Goal: Task Accomplishment & Management: Complete application form

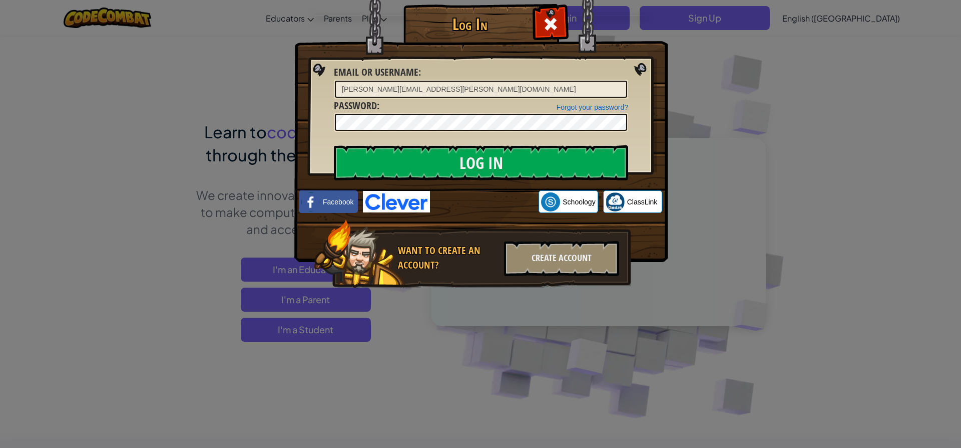
click at [575, 89] on input "[PERSON_NAME][EMAIL_ADDRESS][PERSON_NAME][DOMAIN_NAME]" at bounding box center [481, 89] width 292 height 17
type input "d"
type input "[EMAIL_ADDRESS][DOMAIN_NAME]"
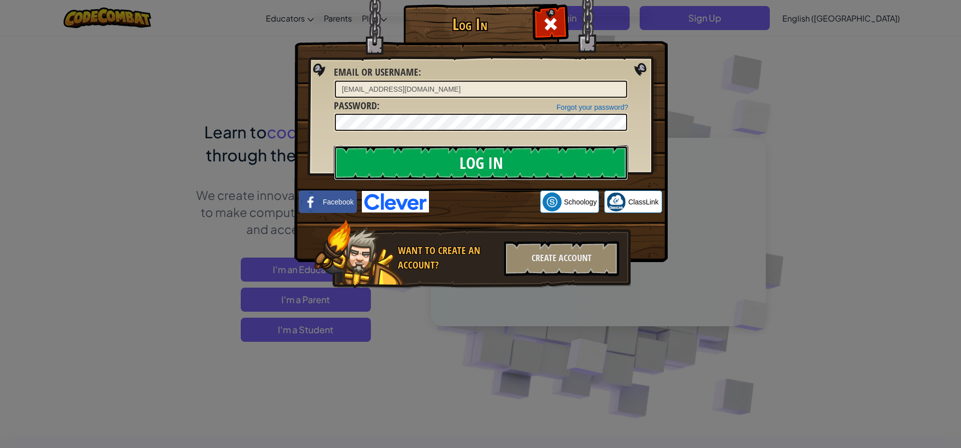
click at [461, 151] on input "Log In" at bounding box center [481, 162] width 294 height 35
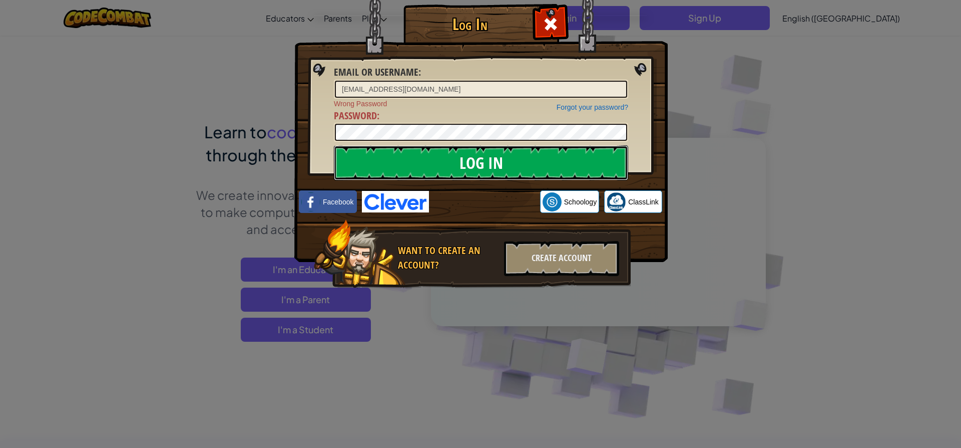
click at [461, 163] on input "Log In" at bounding box center [481, 162] width 294 height 35
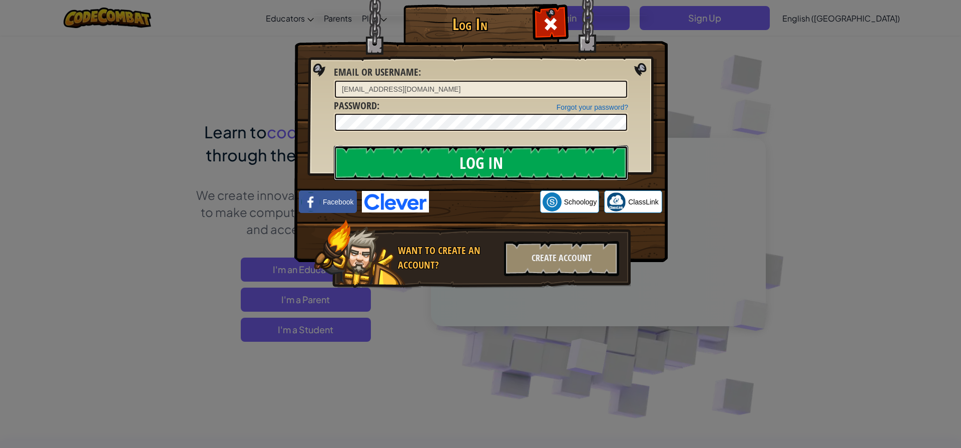
click at [461, 168] on input "Log In" at bounding box center [481, 162] width 294 height 35
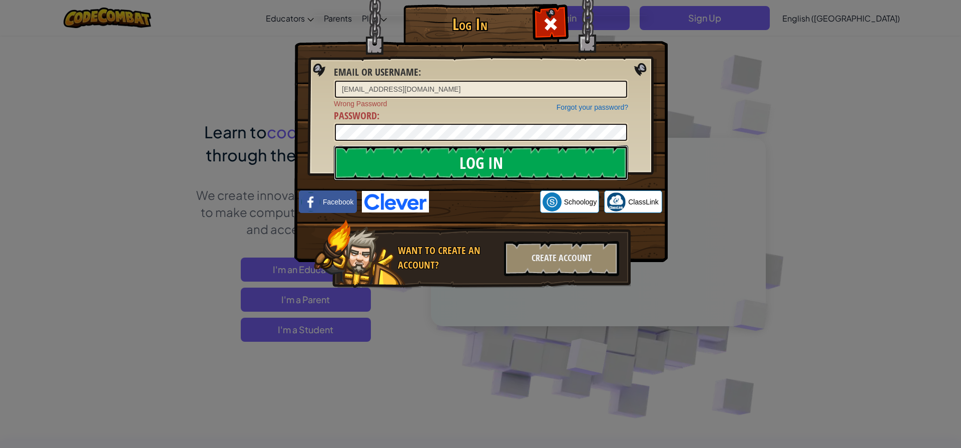
click at [462, 164] on input "Log In" at bounding box center [481, 162] width 294 height 35
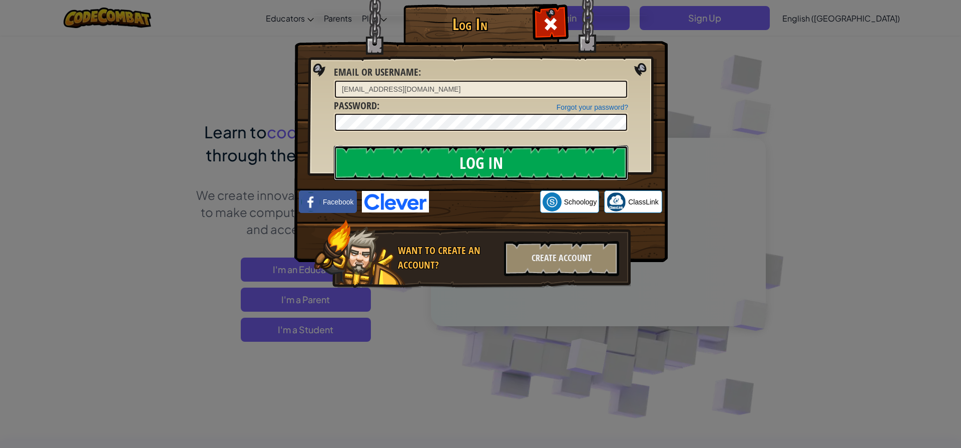
click at [462, 164] on input "Log In" at bounding box center [481, 162] width 294 height 35
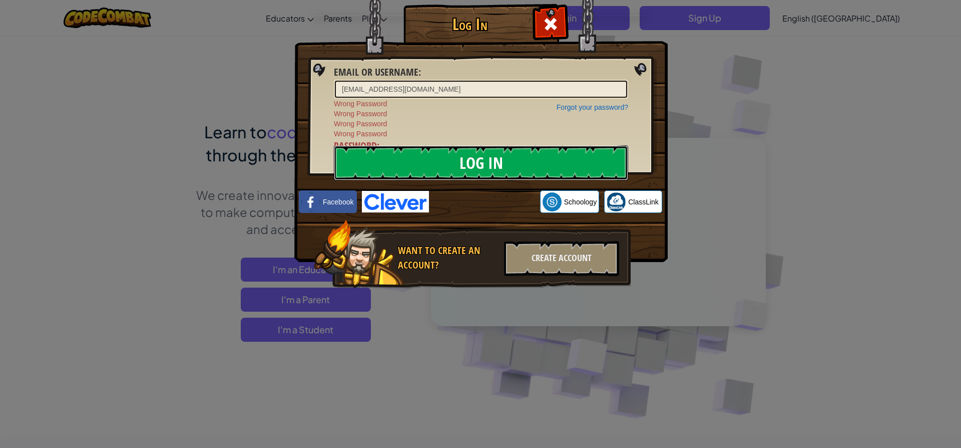
click at [462, 164] on input "Log In" at bounding box center [481, 162] width 294 height 35
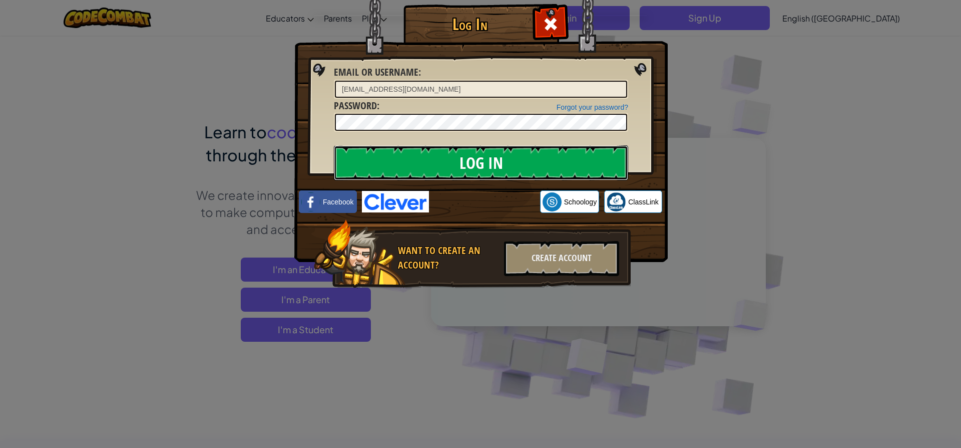
click at [460, 157] on input "Log In" at bounding box center [481, 162] width 294 height 35
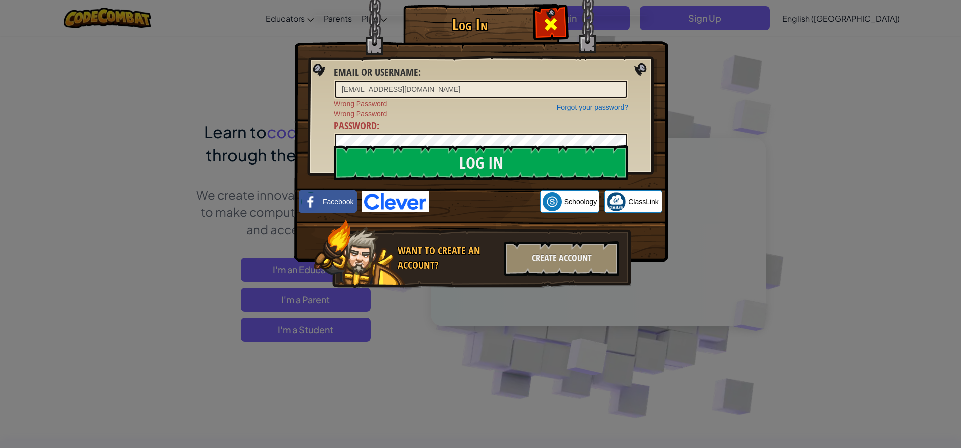
click at [560, 30] on div at bounding box center [551, 23] width 32 height 32
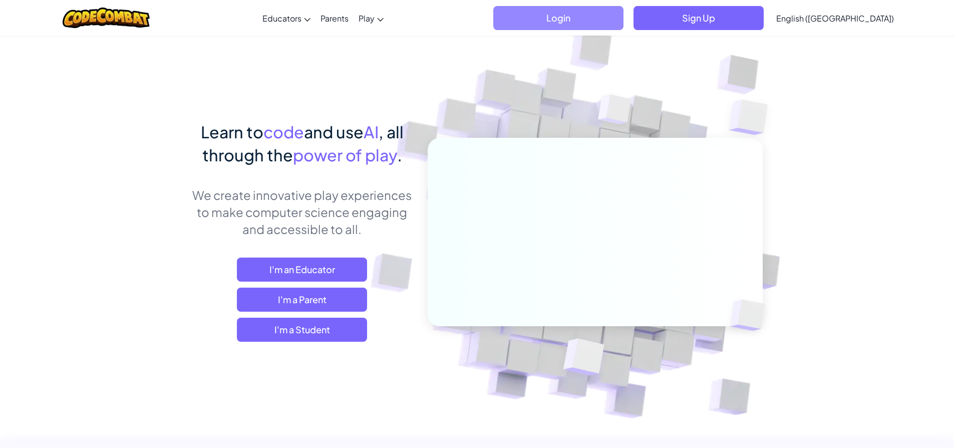
click at [602, 21] on span "Login" at bounding box center [558, 18] width 130 height 24
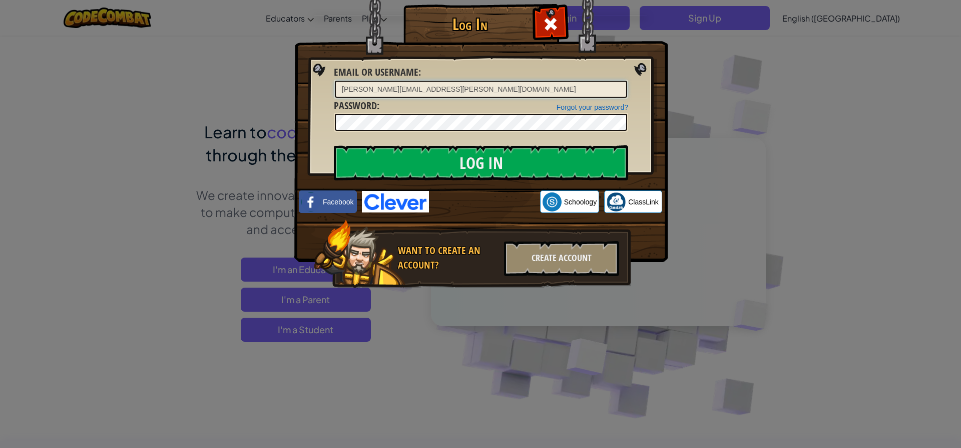
click at [517, 85] on input "[PERSON_NAME][EMAIL_ADDRESS][PERSON_NAME][DOMAIN_NAME]" at bounding box center [481, 89] width 292 height 17
click at [526, 87] on input "[PERSON_NAME][EMAIL_ADDRESS][PERSON_NAME][DOMAIN_NAME]" at bounding box center [481, 89] width 292 height 17
type input "d"
type input "[EMAIL_ADDRESS][DOMAIN_NAME]"
click at [451, 154] on input "Log In" at bounding box center [481, 162] width 294 height 35
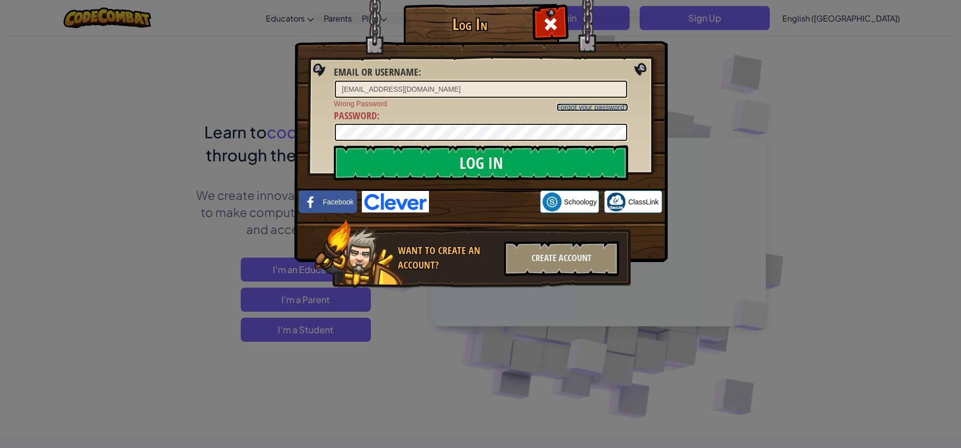
click at [569, 104] on link "Forgot your password?" at bounding box center [593, 107] width 72 height 8
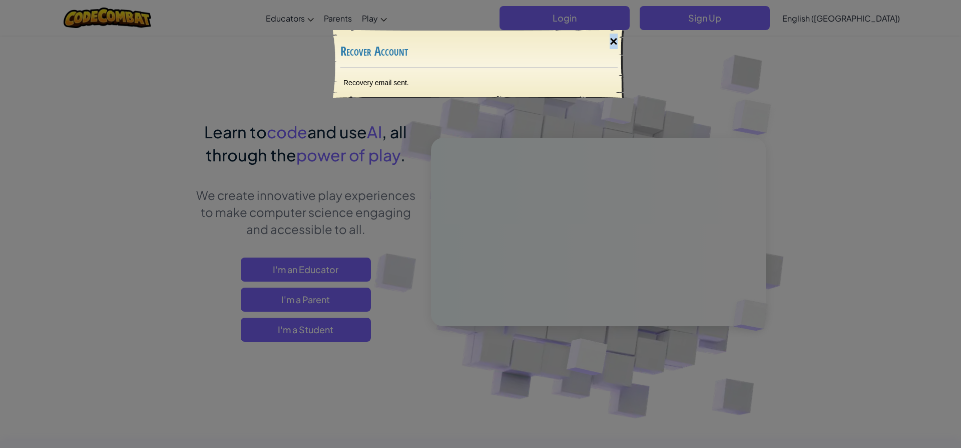
click at [614, 47] on div "×" at bounding box center [613, 41] width 23 height 29
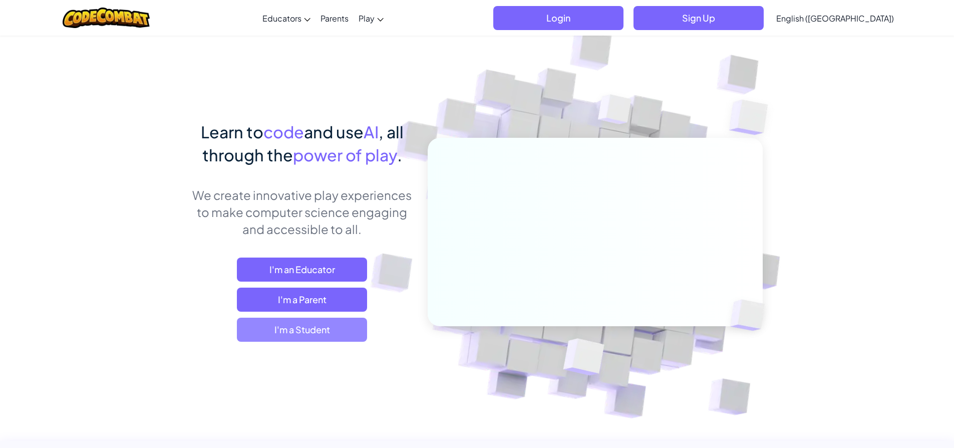
click at [338, 337] on span "I'm a Student" at bounding box center [302, 329] width 130 height 24
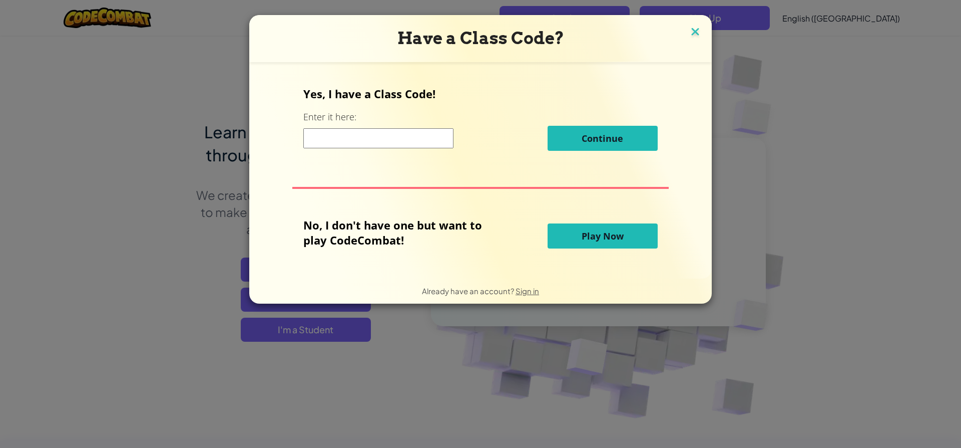
click at [689, 37] on img at bounding box center [695, 32] width 13 height 15
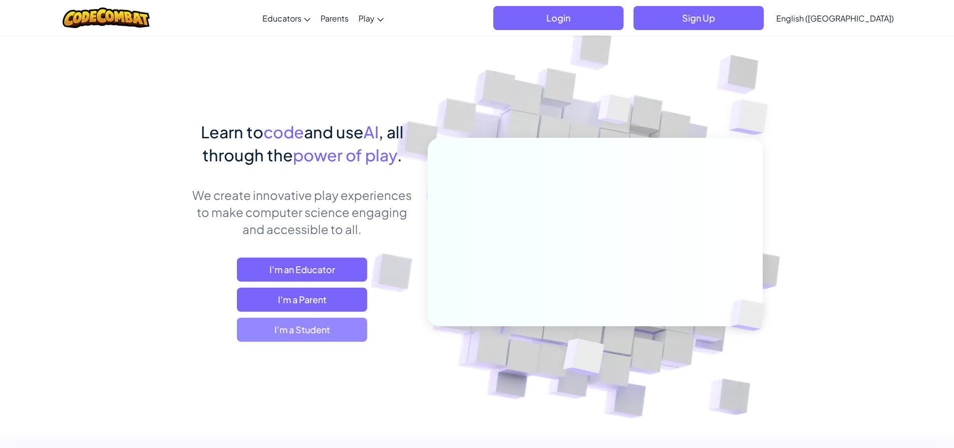
click at [357, 329] on span "I'm a Student" at bounding box center [302, 329] width 130 height 24
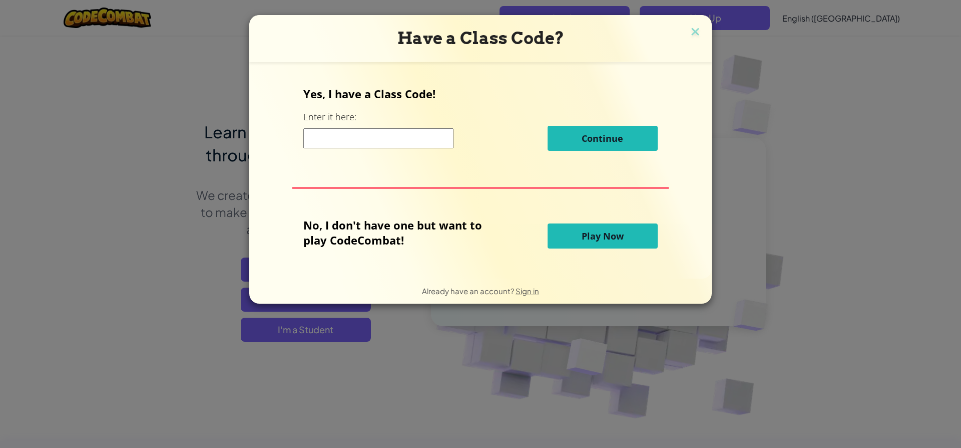
click at [391, 133] on input at bounding box center [378, 138] width 150 height 20
type input "SameBurnEnemy"
click at [591, 138] on span "Continue" at bounding box center [603, 138] width 42 height 12
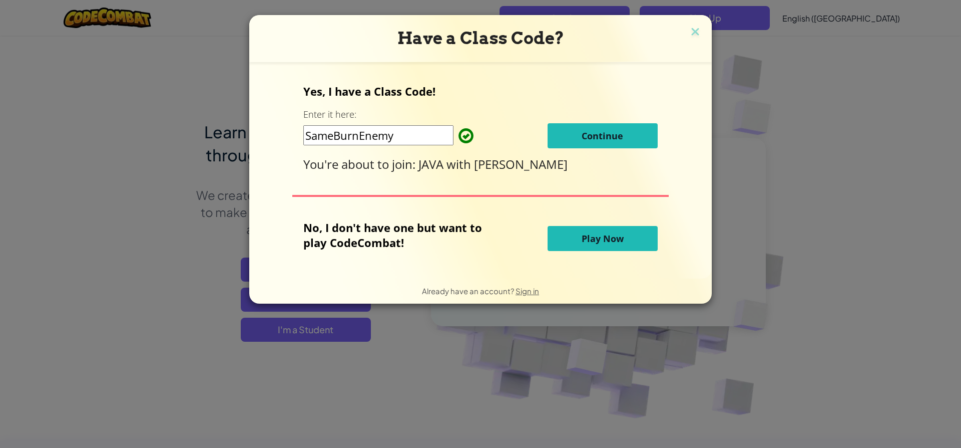
click at [554, 140] on button "Continue" at bounding box center [603, 135] width 110 height 25
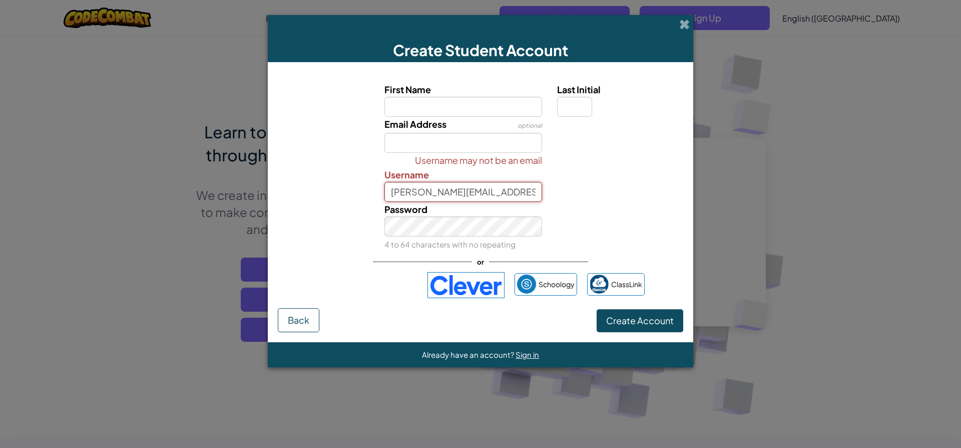
click at [522, 193] on input "[PERSON_NAME][EMAIL_ADDRESS][PERSON_NAME][DOMAIN_NAME]" at bounding box center [464, 192] width 158 height 20
type input "d"
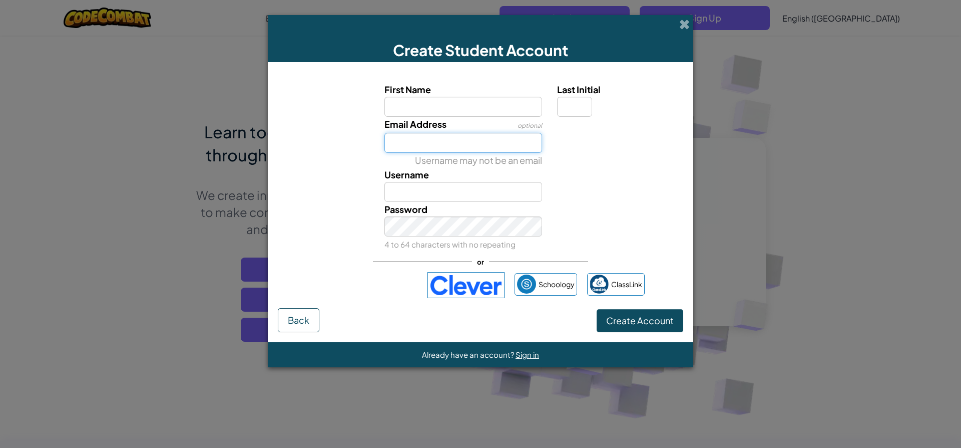
click at [493, 137] on input "Email Address" at bounding box center [464, 143] width 158 height 20
type input "[EMAIL_ADDRESS][DOMAIN_NAME]"
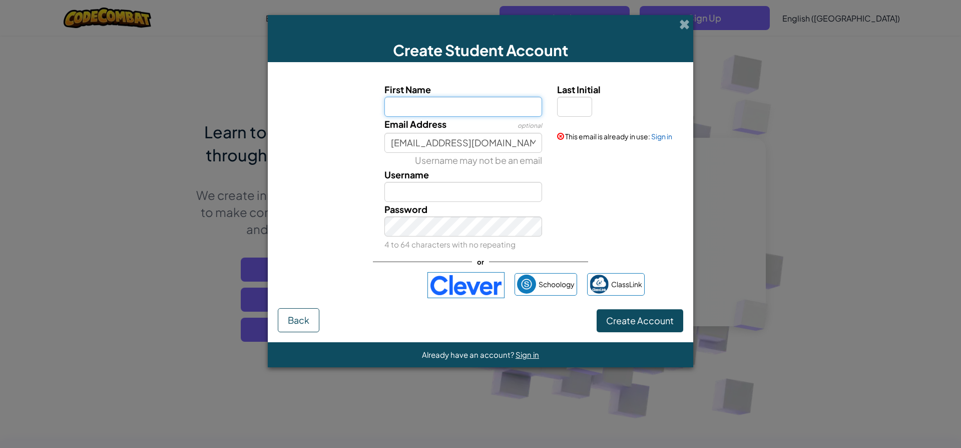
click at [514, 109] on input "First Name" at bounding box center [464, 107] width 158 height 20
type input "FATIMA"
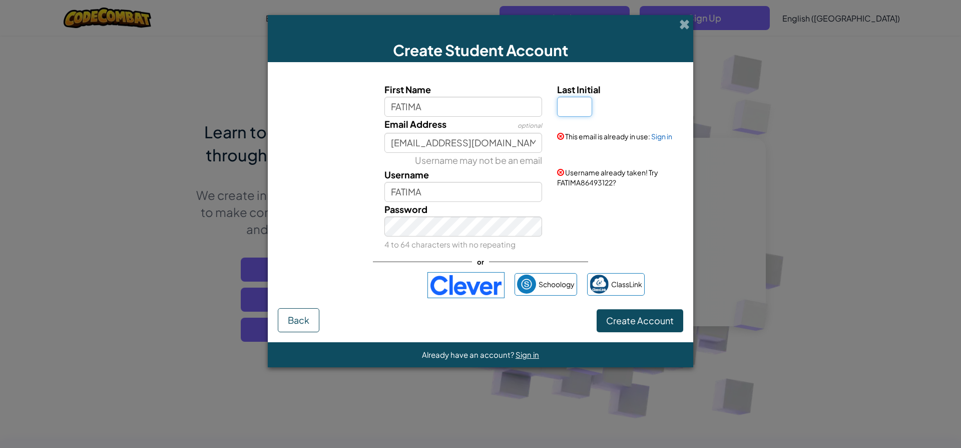
click at [569, 114] on input "Last Initial" at bounding box center [574, 107] width 35 height 20
type input "M"
drag, startPoint x: 497, startPoint y: 194, endPoint x: 495, endPoint y: 187, distance: 7.3
click at [498, 194] on input "FATIMAM" at bounding box center [464, 192] width 158 height 20
type input "F"
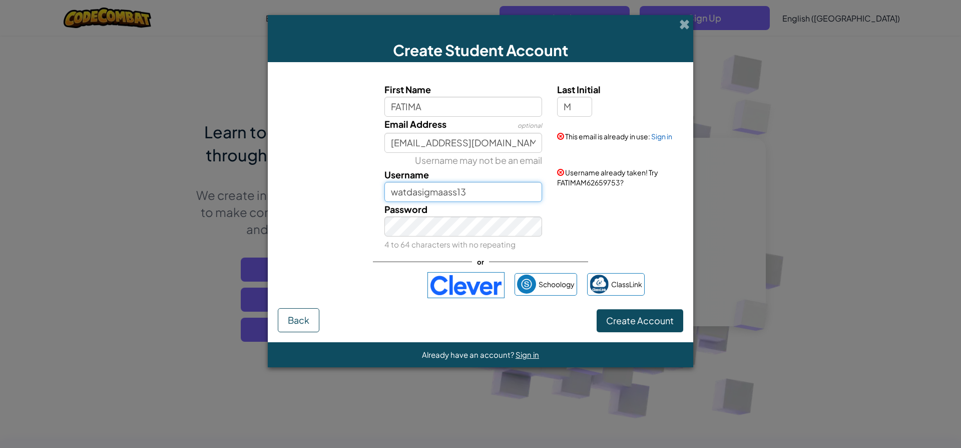
type input "watdasigmaass13"
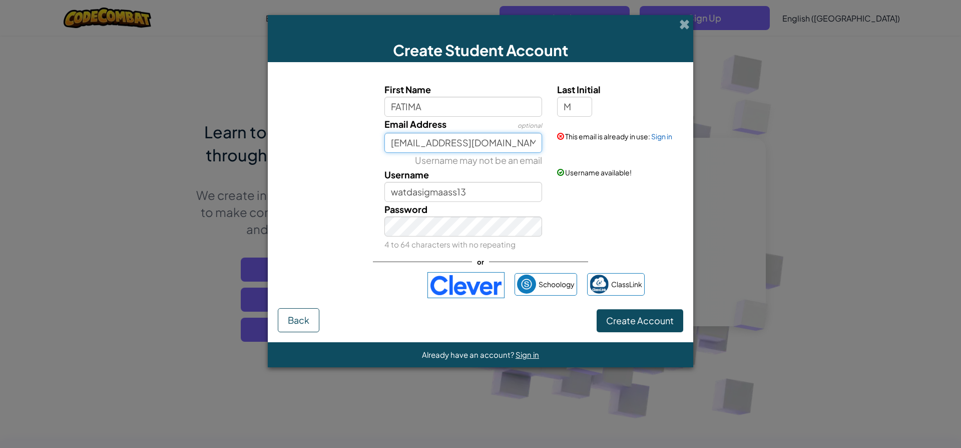
click at [472, 142] on input "[EMAIL_ADDRESS][DOMAIN_NAME]" at bounding box center [464, 143] width 158 height 20
click at [507, 149] on input "[EMAIL_ADDRESS][DOMAIN_NAME]" at bounding box center [464, 143] width 158 height 20
click at [531, 143] on input "[EMAIL_ADDRESS][DOMAIN_NAME]" at bounding box center [464, 143] width 158 height 20
type input "f"
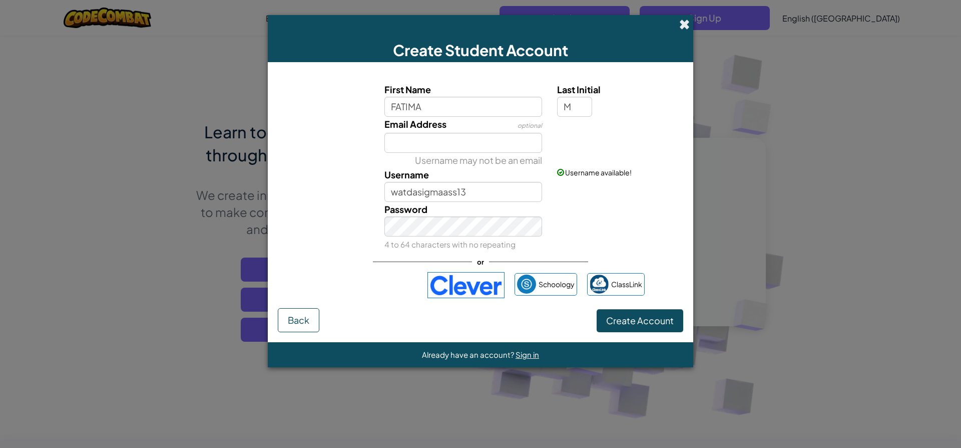
click at [682, 26] on span at bounding box center [684, 24] width 11 height 11
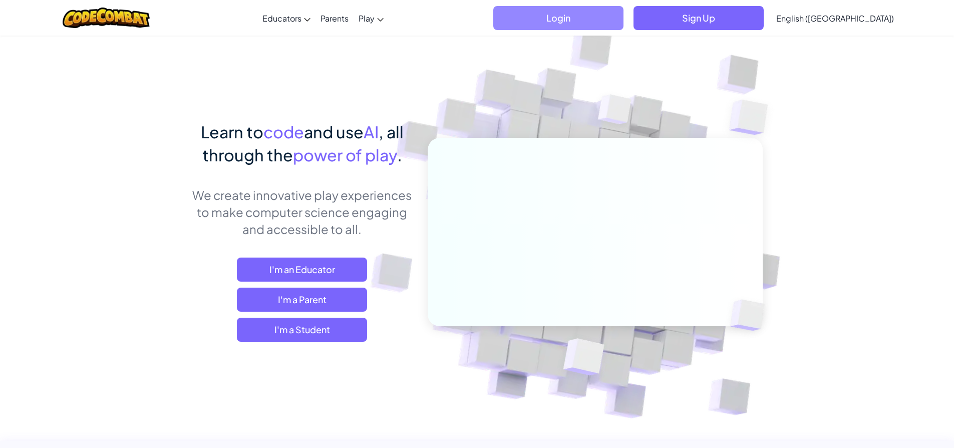
click at [623, 19] on span "Login" at bounding box center [558, 18] width 130 height 24
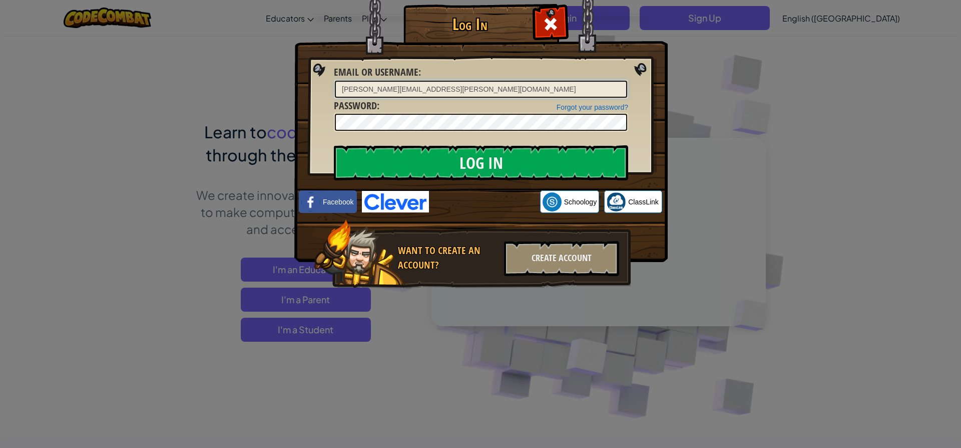
click at [530, 92] on input "[PERSON_NAME][EMAIL_ADDRESS][PERSON_NAME][DOMAIN_NAME]" at bounding box center [481, 89] width 292 height 17
type input "d"
type input "[EMAIL_ADDRESS][DOMAIN_NAME]"
click at [438, 156] on input "Log In" at bounding box center [481, 162] width 294 height 35
click at [438, 159] on input "Log In" at bounding box center [481, 162] width 294 height 35
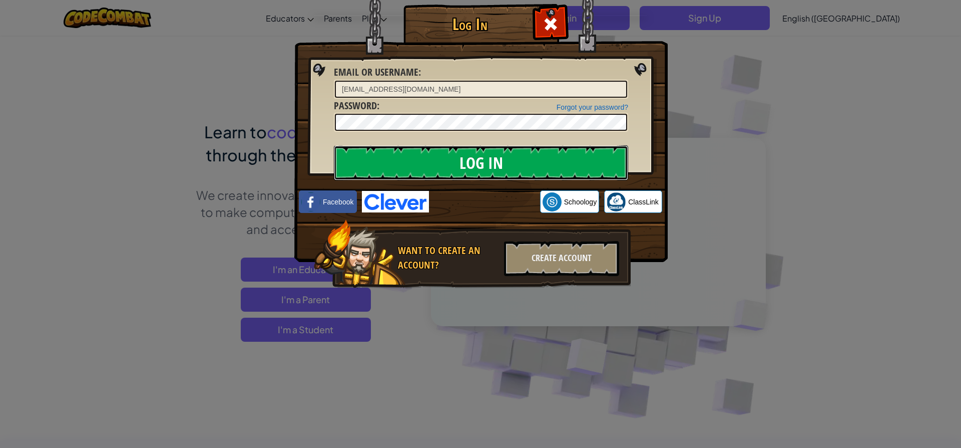
click at [438, 159] on input "Log In" at bounding box center [481, 162] width 294 height 35
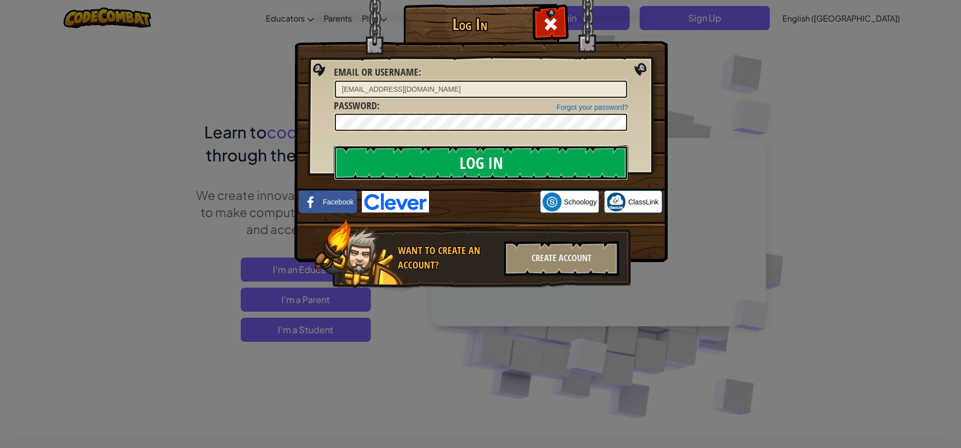
click at [438, 159] on input "Log In" at bounding box center [481, 162] width 294 height 35
click at [462, 155] on input "Log In" at bounding box center [481, 162] width 294 height 35
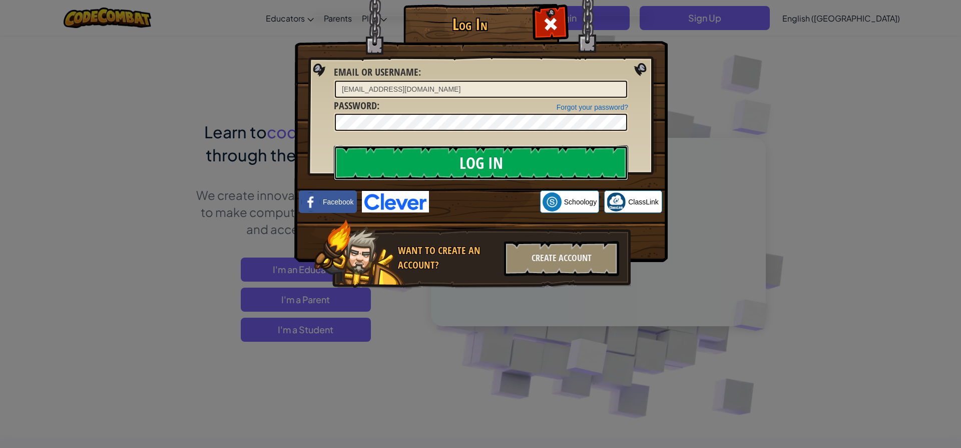
click at [462, 155] on input "Log In" at bounding box center [481, 162] width 294 height 35
click at [551, 162] on input "Log In" at bounding box center [481, 162] width 294 height 35
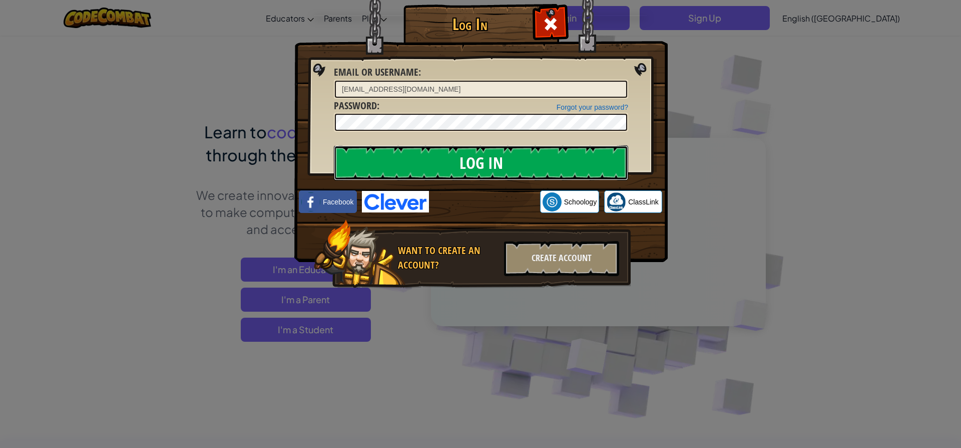
click at [551, 162] on input "Log In" at bounding box center [481, 162] width 294 height 35
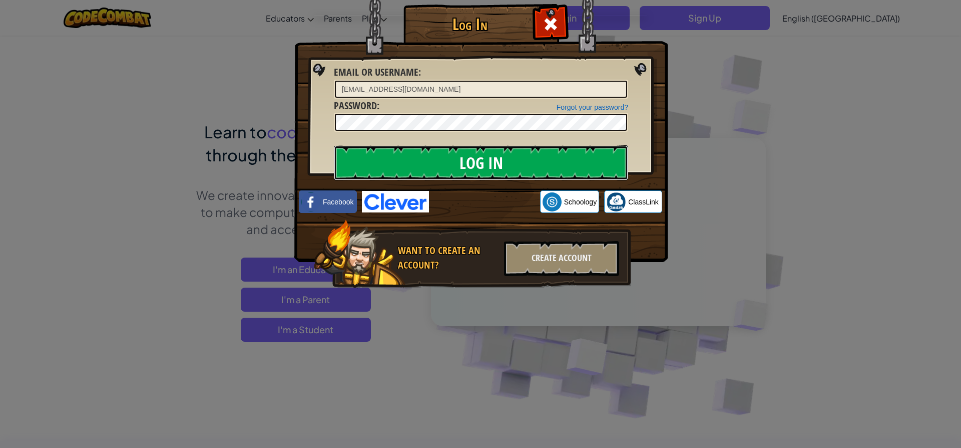
click at [551, 162] on input "Log In" at bounding box center [481, 162] width 294 height 35
click at [550, 133] on img at bounding box center [480, 115] width 373 height 291
click at [500, 163] on input "Log In" at bounding box center [481, 162] width 294 height 35
click at [500, 164] on input "Log In" at bounding box center [481, 162] width 294 height 35
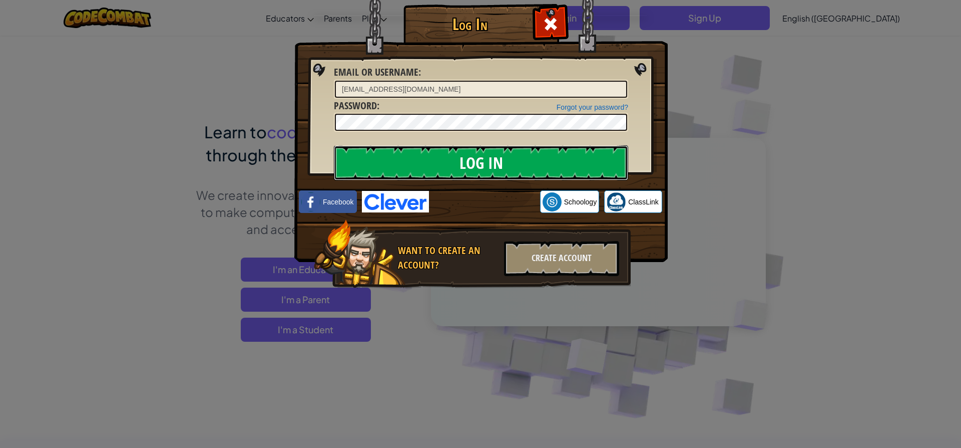
click at [500, 163] on input "Log In" at bounding box center [481, 162] width 294 height 35
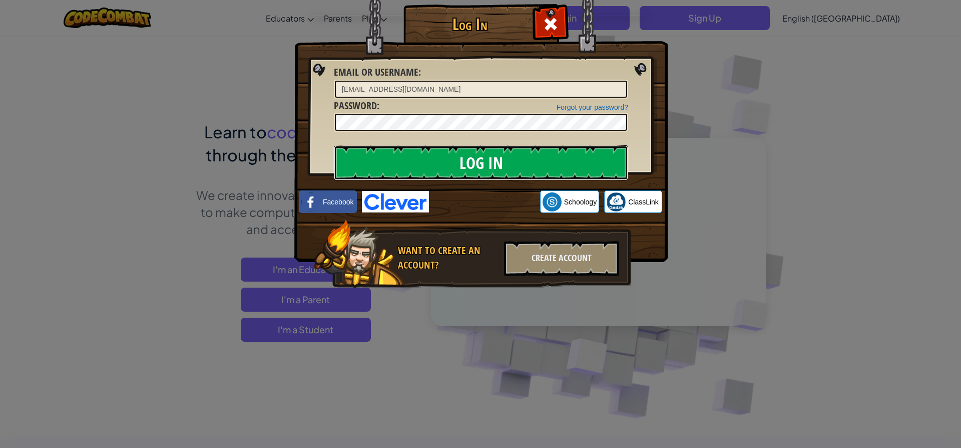
click at [500, 163] on input "Log In" at bounding box center [481, 162] width 294 height 35
click at [501, 162] on input "Log In" at bounding box center [481, 162] width 294 height 35
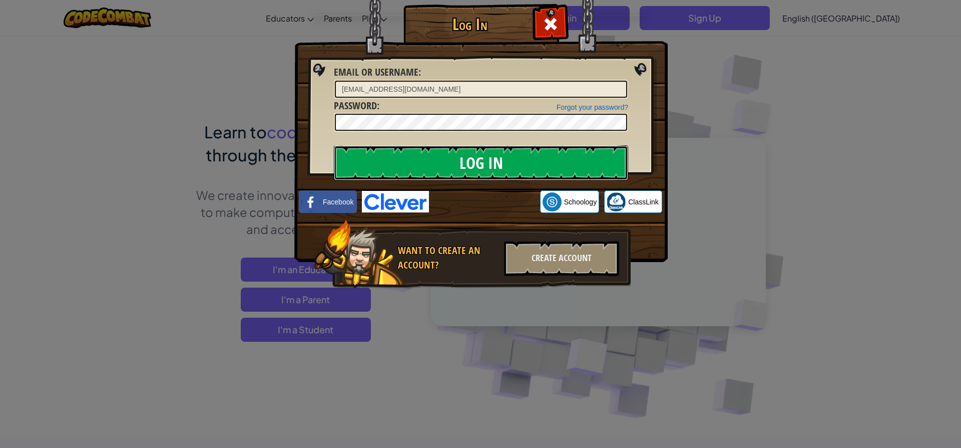
click at [501, 162] on input "Log In" at bounding box center [481, 162] width 294 height 35
click at [501, 163] on input "Log In" at bounding box center [481, 162] width 294 height 35
click at [501, 166] on input "Log In" at bounding box center [481, 162] width 294 height 35
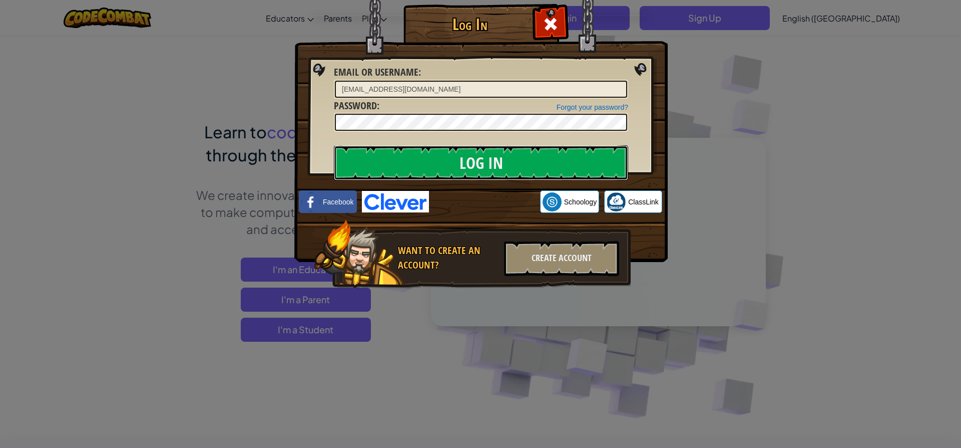
drag, startPoint x: 500, startPoint y: 167, endPoint x: 500, endPoint y: 185, distance: 17.5
click at [500, 171] on input "Log In" at bounding box center [481, 162] width 294 height 35
drag, startPoint x: 500, startPoint y: 185, endPoint x: 505, endPoint y: 170, distance: 15.5
click at [505, 171] on div "Log In Email or Username : [PERSON_NAME][EMAIL_ADDRESS][PERSON_NAME][DOMAIN_NAM…" at bounding box center [480, 160] width 333 height 291
click at [507, 167] on input "Log In" at bounding box center [481, 162] width 294 height 35
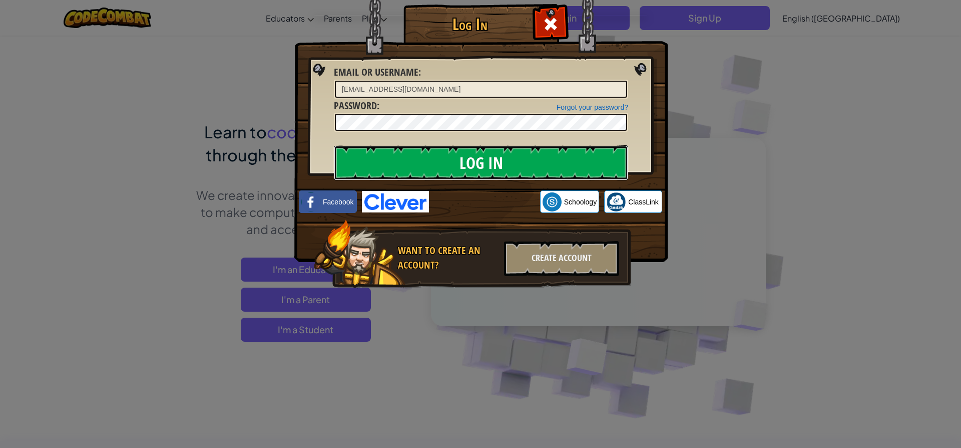
click at [507, 166] on input "Log In" at bounding box center [481, 162] width 294 height 35
click at [507, 165] on input "Log In" at bounding box center [481, 162] width 294 height 35
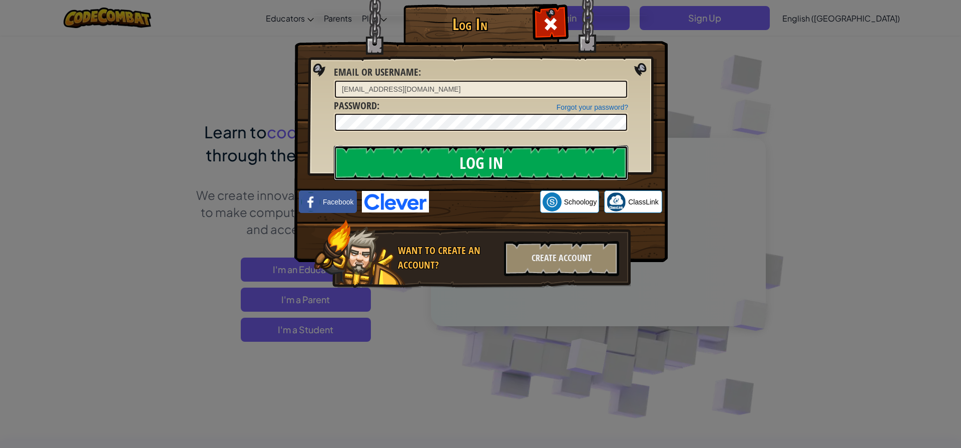
click at [507, 165] on input "Log In" at bounding box center [481, 162] width 294 height 35
click at [506, 164] on input "Log In" at bounding box center [481, 162] width 294 height 35
click at [504, 162] on input "Log In" at bounding box center [481, 162] width 294 height 35
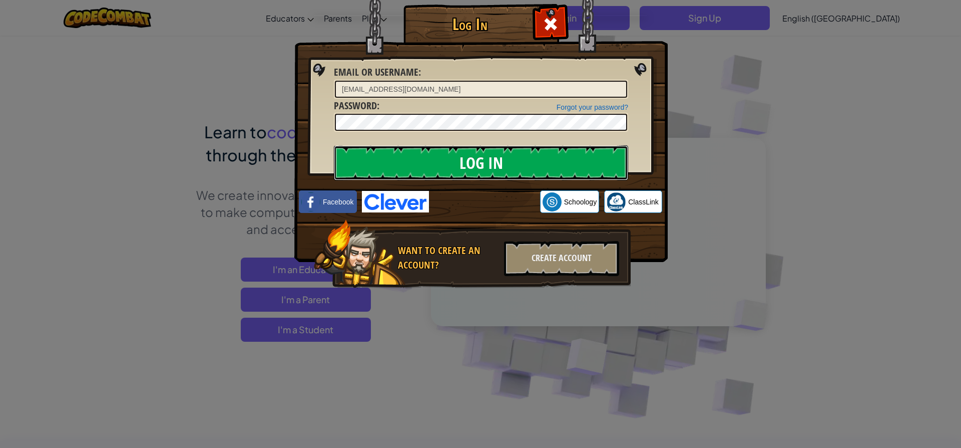
click at [504, 162] on input "Log In" at bounding box center [481, 162] width 294 height 35
click at [613, 151] on input "Log In" at bounding box center [481, 162] width 294 height 35
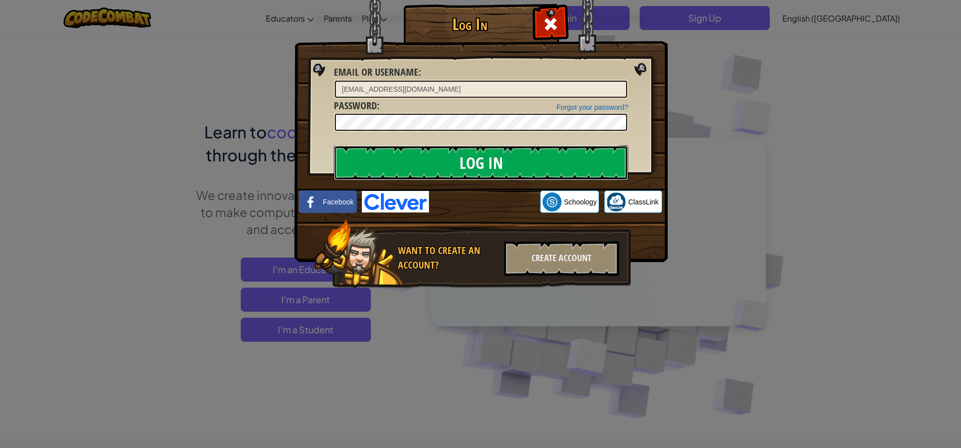
click at [613, 151] on input "Log In" at bounding box center [481, 162] width 294 height 35
click at [613, 155] on input "Log In" at bounding box center [481, 162] width 294 height 35
click at [613, 158] on input "Log In" at bounding box center [481, 162] width 294 height 35
drag, startPoint x: 614, startPoint y: 171, endPoint x: 614, endPoint y: 184, distance: 13.5
click at [615, 175] on input "Log In" at bounding box center [481, 162] width 294 height 35
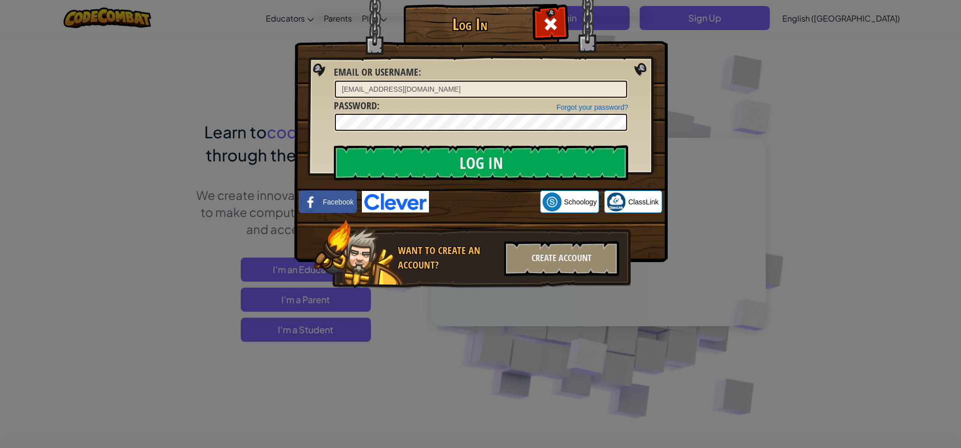
click at [614, 184] on img at bounding box center [480, 115] width 373 height 291
click at [615, 185] on img at bounding box center [480, 115] width 373 height 291
click at [607, 168] on input "Log In" at bounding box center [481, 162] width 294 height 35
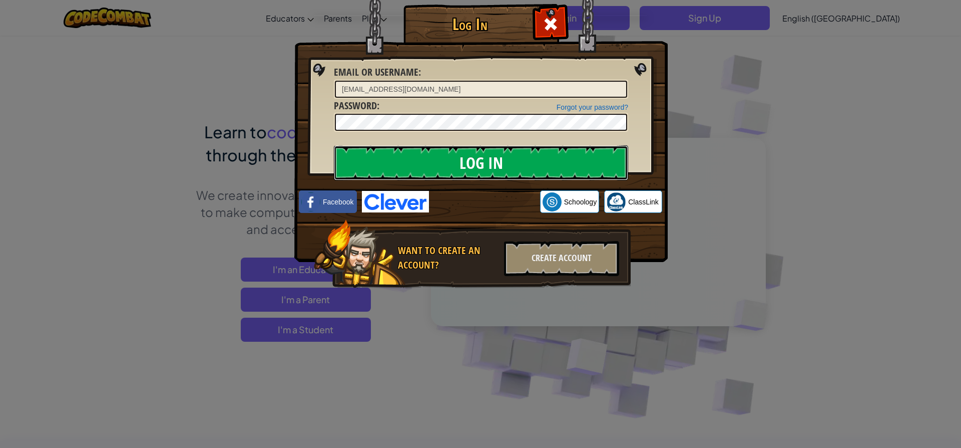
click at [607, 168] on input "Log In" at bounding box center [481, 162] width 294 height 35
click at [605, 176] on input "Log In" at bounding box center [481, 162] width 294 height 35
click at [609, 163] on input "Log In" at bounding box center [481, 162] width 294 height 35
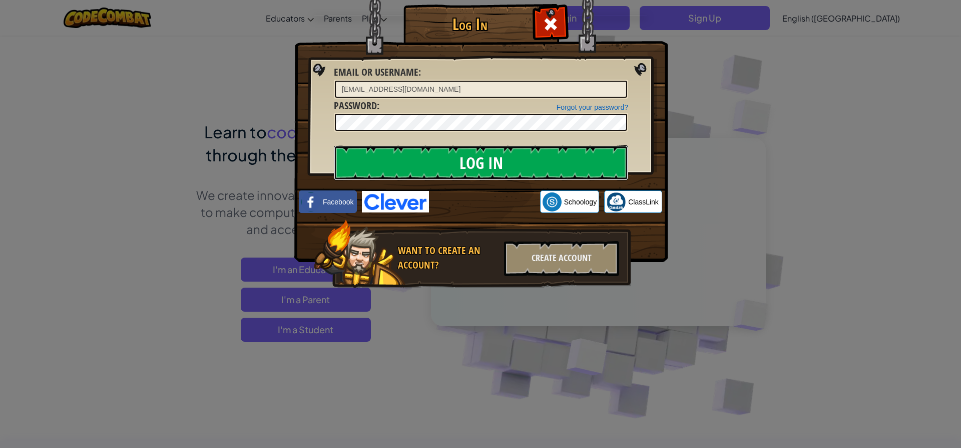
click at [609, 163] on input "Log In" at bounding box center [481, 162] width 294 height 35
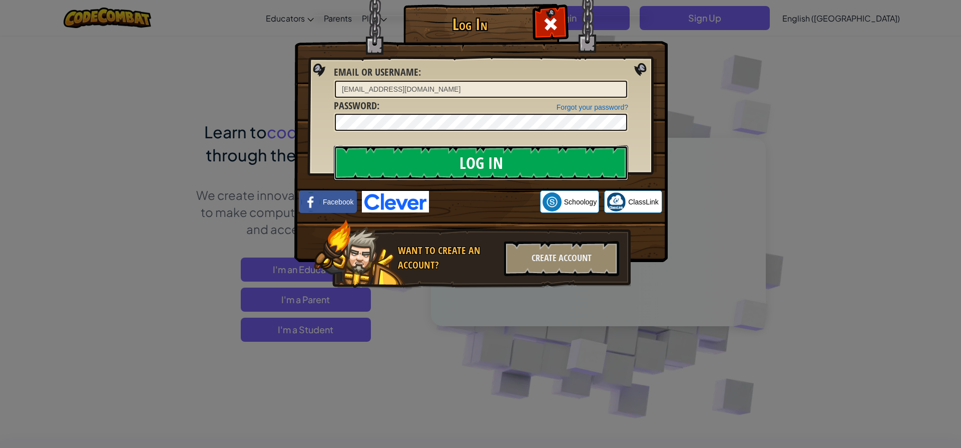
click at [609, 163] on input "Log In" at bounding box center [481, 162] width 294 height 35
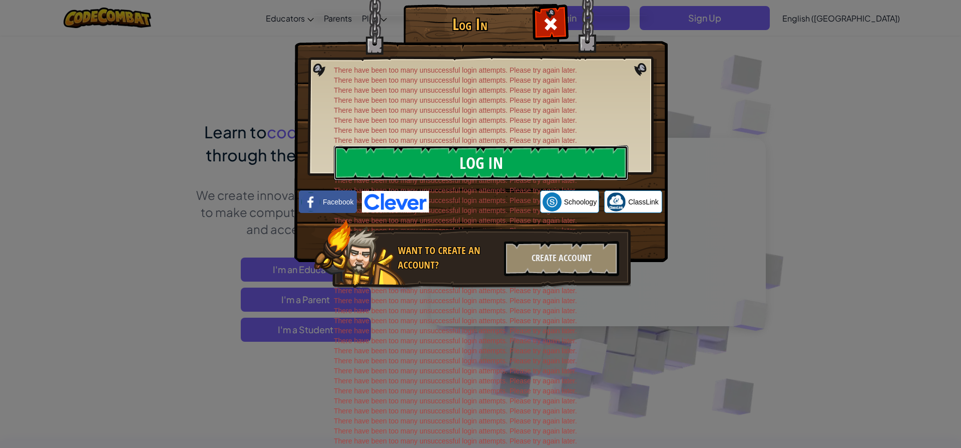
click at [609, 163] on input "Log In" at bounding box center [481, 162] width 294 height 35
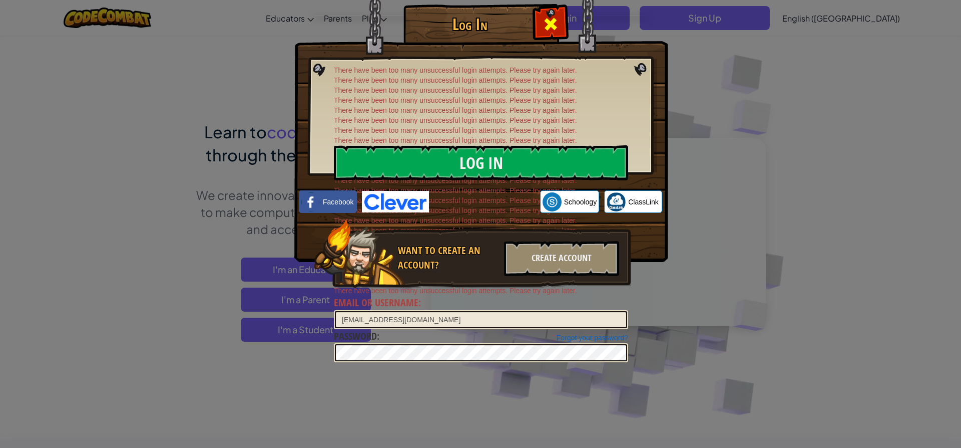
click at [555, 19] on span at bounding box center [551, 24] width 16 height 16
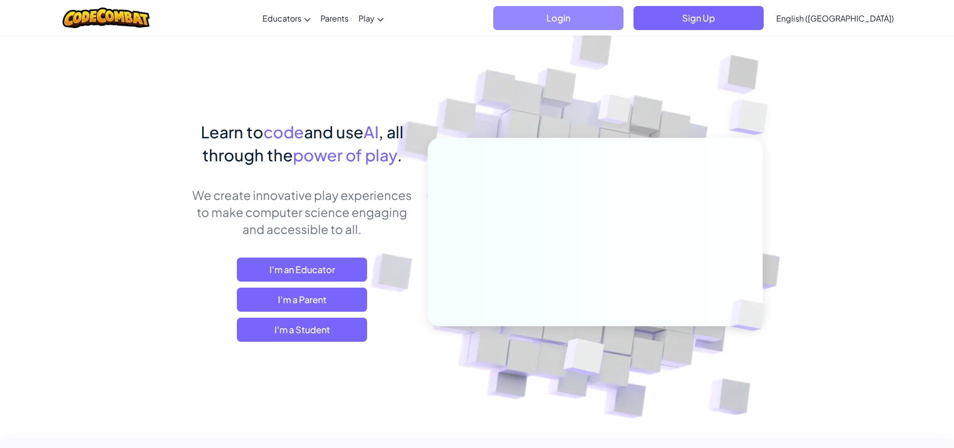
click at [623, 17] on span "Login" at bounding box center [558, 18] width 130 height 24
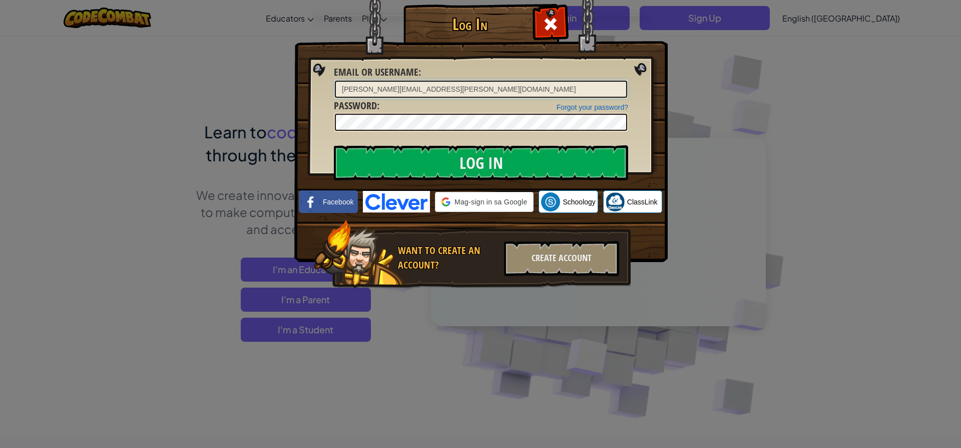
click at [592, 91] on input "[PERSON_NAME][EMAIL_ADDRESS][PERSON_NAME][DOMAIN_NAME]" at bounding box center [481, 89] width 292 height 17
type input "d"
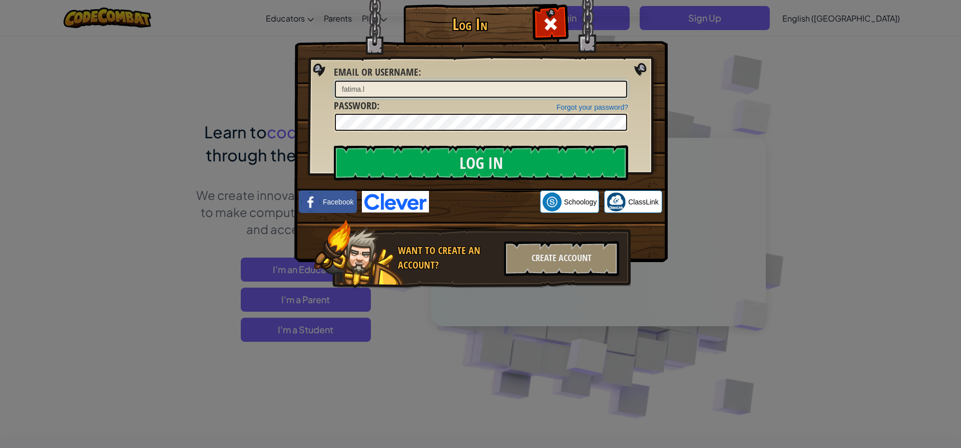
type input "[EMAIL_ADDRESS][DOMAIN_NAME]"
click at [458, 162] on input "Log In" at bounding box center [481, 162] width 294 height 35
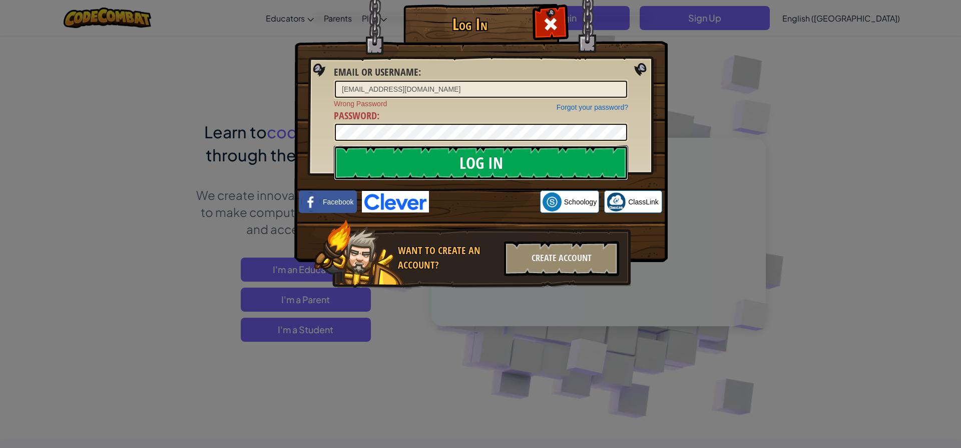
click at [469, 157] on input "Log In" at bounding box center [481, 162] width 294 height 35
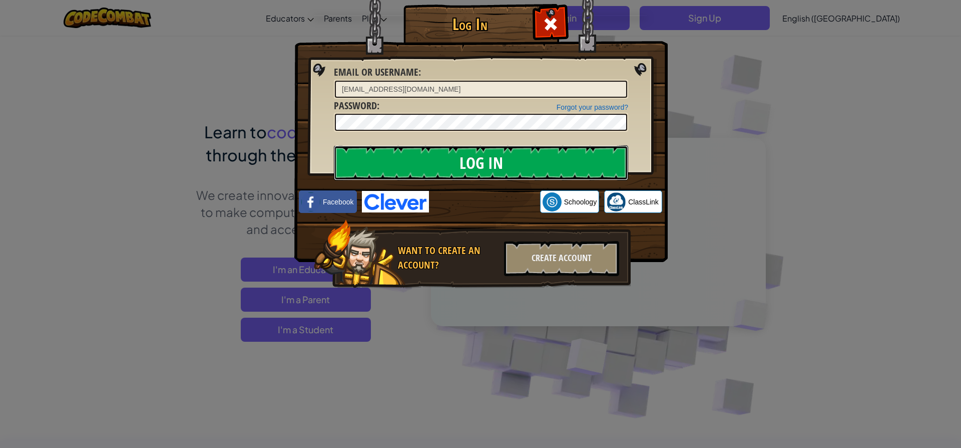
click at [469, 158] on input "Log In" at bounding box center [481, 162] width 294 height 35
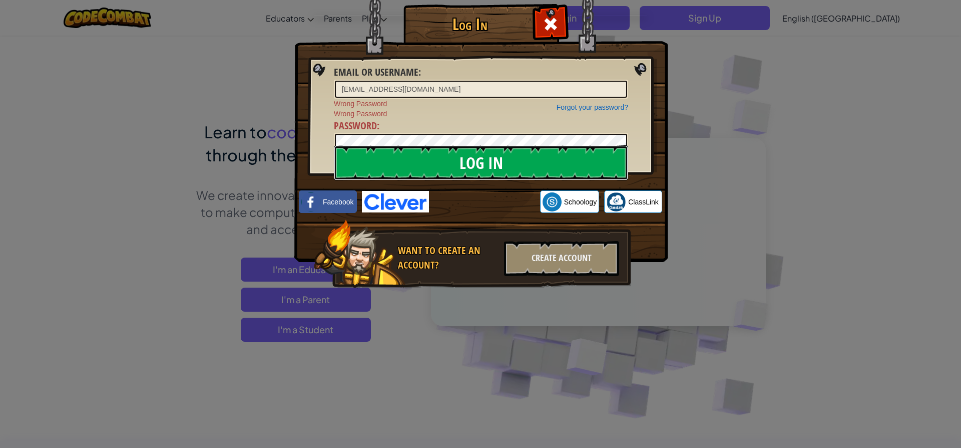
click at [468, 156] on input "Log In" at bounding box center [481, 162] width 294 height 35
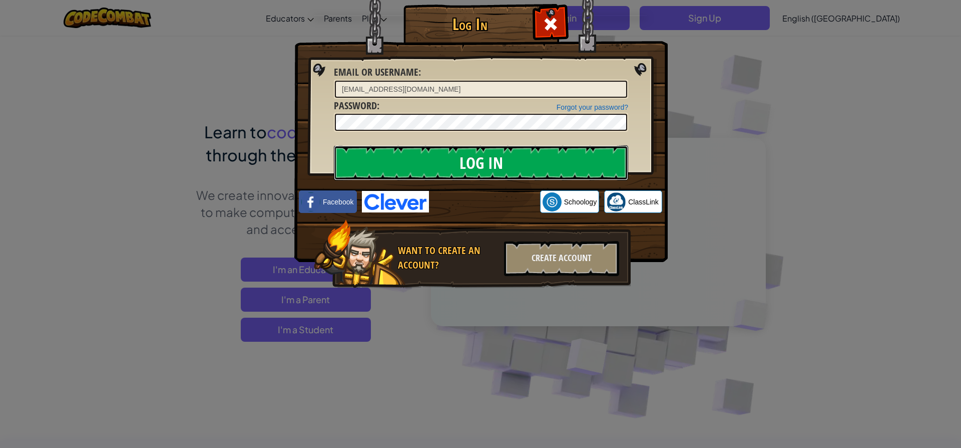
click at [442, 171] on input "Log In" at bounding box center [481, 162] width 294 height 35
click at [504, 172] on input "Log In" at bounding box center [481, 162] width 294 height 35
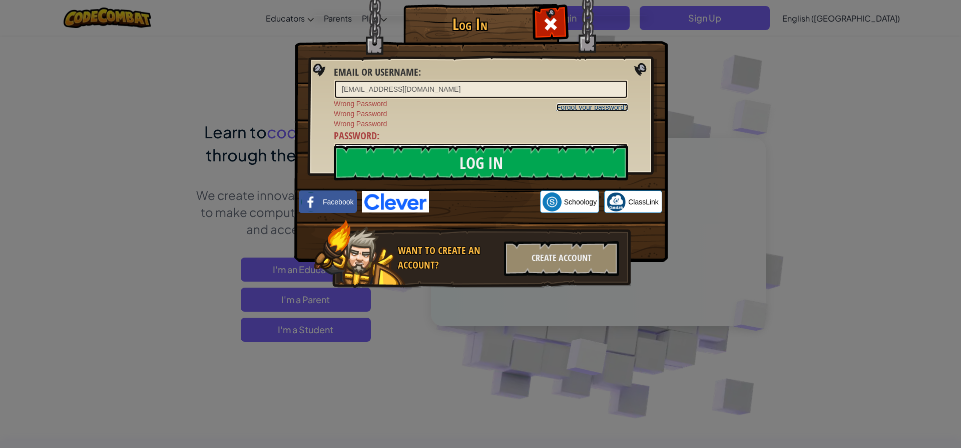
click at [604, 107] on link "Forgot your password?" at bounding box center [593, 107] width 72 height 8
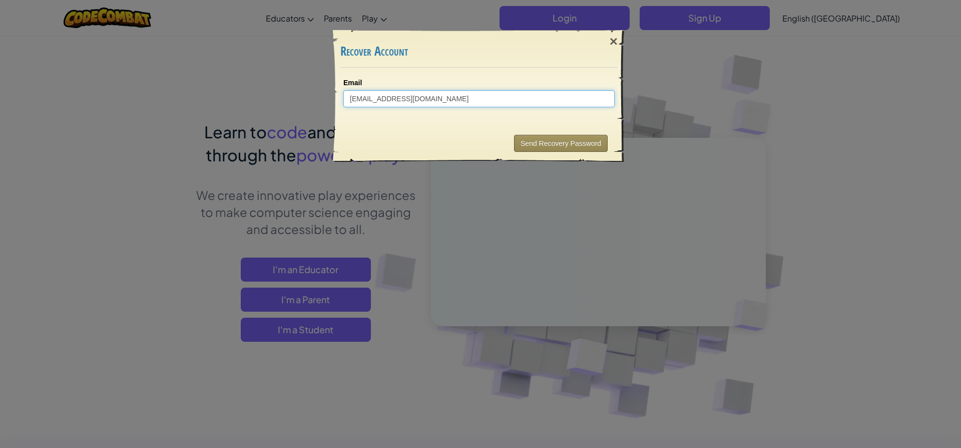
type input "[EMAIL_ADDRESS][DOMAIN_NAME]"
click at [553, 145] on button "Send Recovery Password" at bounding box center [561, 143] width 94 height 17
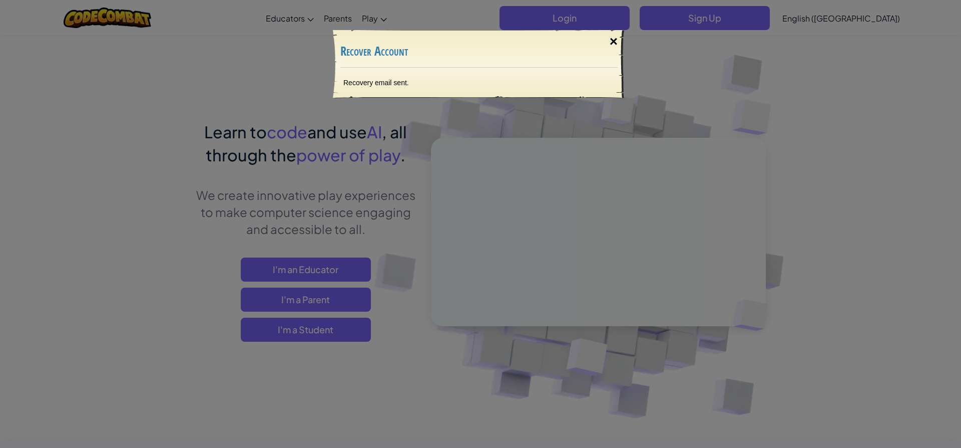
click at [612, 41] on div "×" at bounding box center [613, 41] width 23 height 29
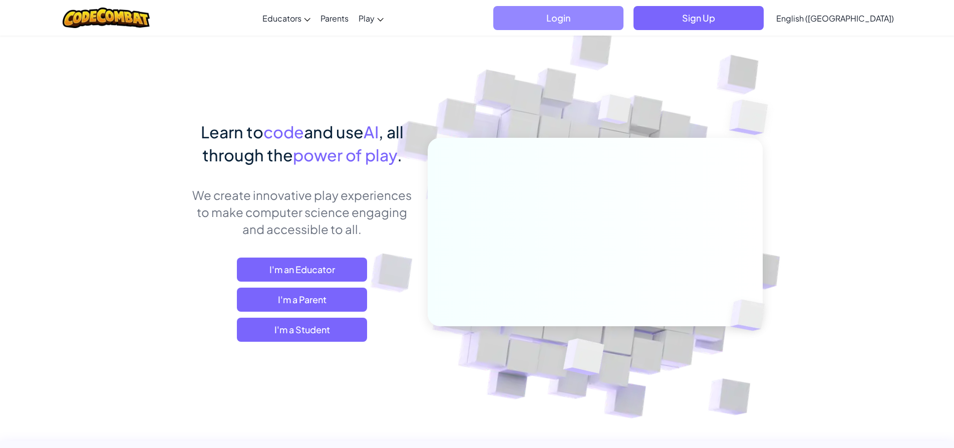
click at [623, 23] on span "Login" at bounding box center [558, 18] width 130 height 24
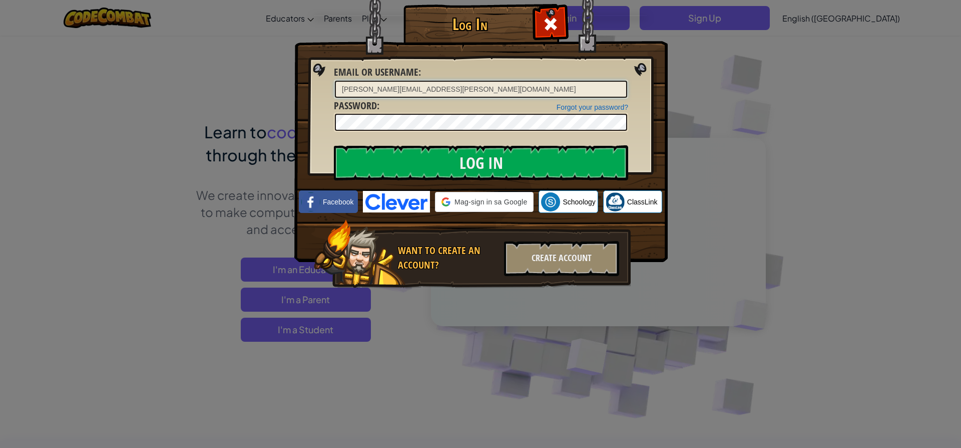
click at [487, 85] on input "[PERSON_NAME][EMAIL_ADDRESS][PERSON_NAME][DOMAIN_NAME]" at bounding box center [481, 89] width 292 height 17
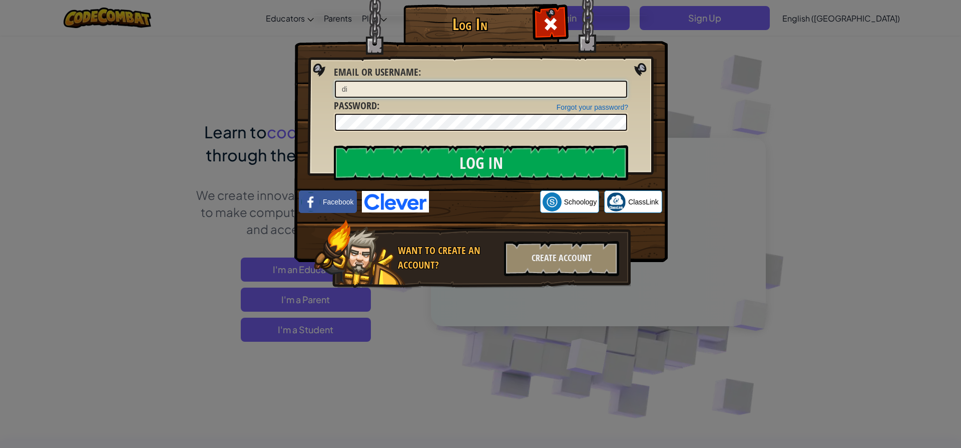
type input "d"
type input "[EMAIL_ADDRESS][DOMAIN_NAME]"
click at [456, 156] on input "Log In" at bounding box center [481, 162] width 294 height 35
